Goal: Information Seeking & Learning: Compare options

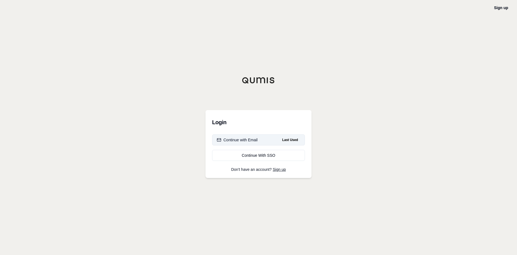
click at [254, 142] on div "Continue with Email" at bounding box center [237, 140] width 41 height 6
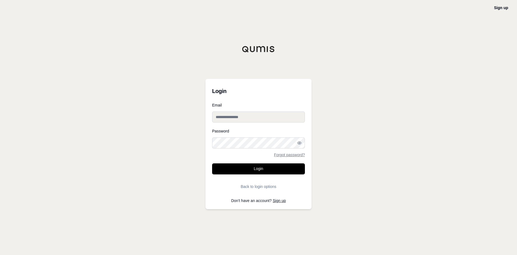
type input "**********"
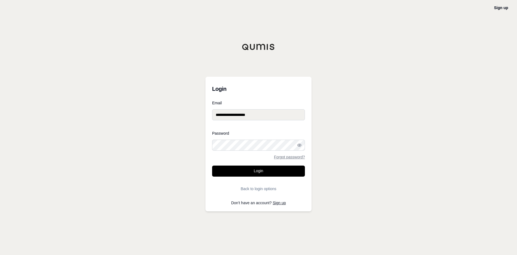
click at [251, 169] on button "Login" at bounding box center [258, 171] width 93 height 11
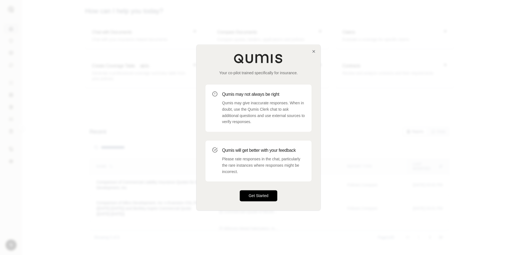
click at [249, 196] on button "Get Started" at bounding box center [259, 195] width 38 height 11
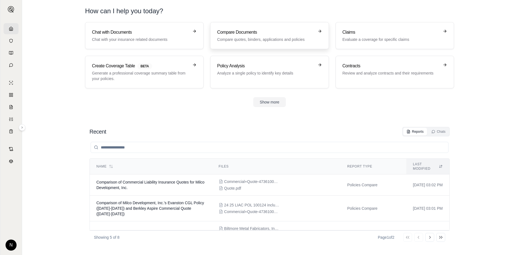
click at [265, 38] on p "Compare quotes, binders, applications and policies" at bounding box center [265, 40] width 97 height 6
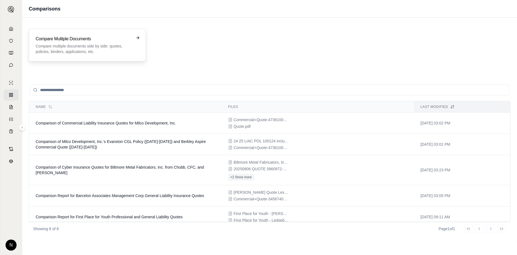
click at [49, 44] on p "Compare multiple documents side by side: quotes, policies, binders, application…" at bounding box center [83, 48] width 95 height 11
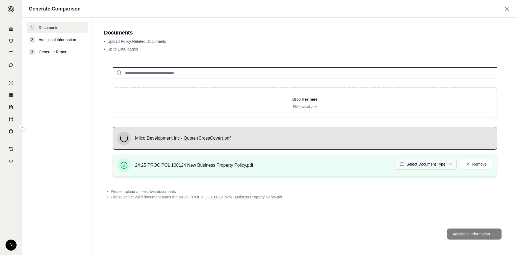
click at [447, 166] on html "N Generate Comparison 1 Documents 2 Additional Information 3 Generate Report Do…" at bounding box center [258, 127] width 517 height 255
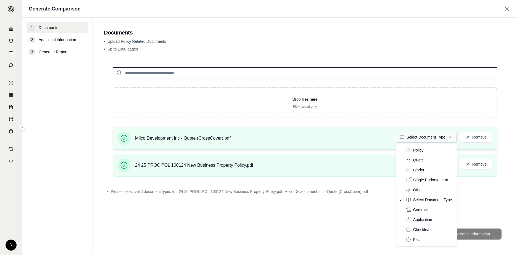
click at [433, 140] on html "N Generate Comparison 1 Documents 2 Additional Information 3 Generate Report Do…" at bounding box center [258, 127] width 517 height 255
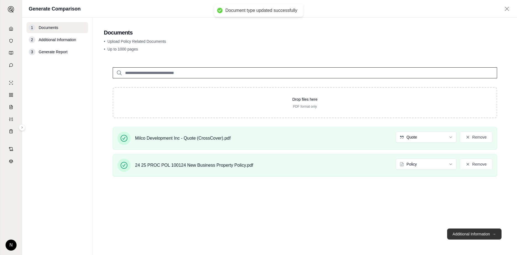
click at [469, 235] on button "Additional Information →" at bounding box center [474, 234] width 54 height 11
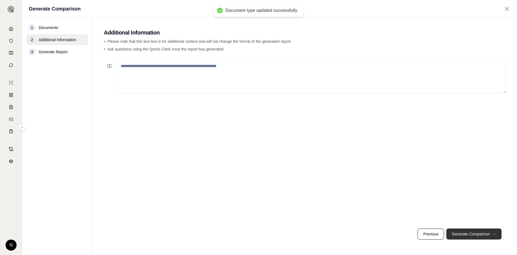
click at [470, 239] on button "Generate Comparison →" at bounding box center [473, 234] width 55 height 11
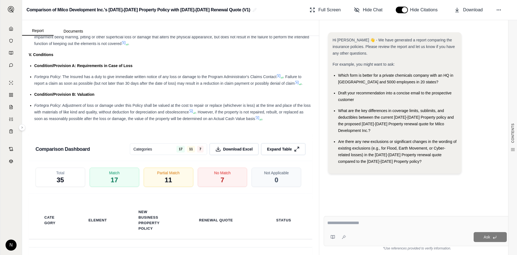
scroll to position [580, 0]
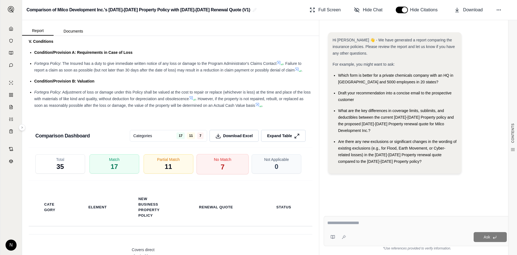
click at [220, 172] on span "7" at bounding box center [222, 166] width 4 height 9
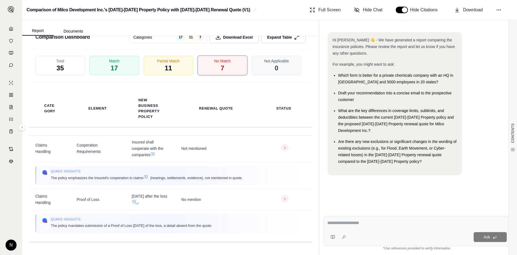
scroll to position [401, 0]
